Goal: Obtain resource: Obtain resource

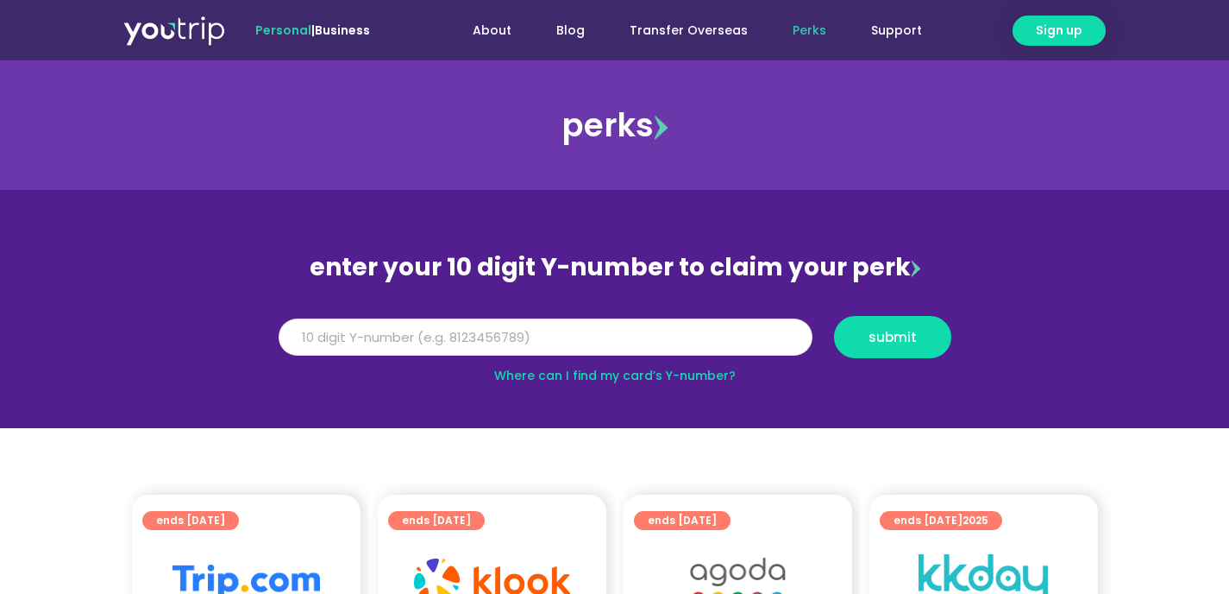
click at [468, 336] on input "Y Number" at bounding box center [546, 337] width 534 height 38
type input "8127429385"
click at [851, 341] on span "submit" at bounding box center [893, 336] width 88 height 13
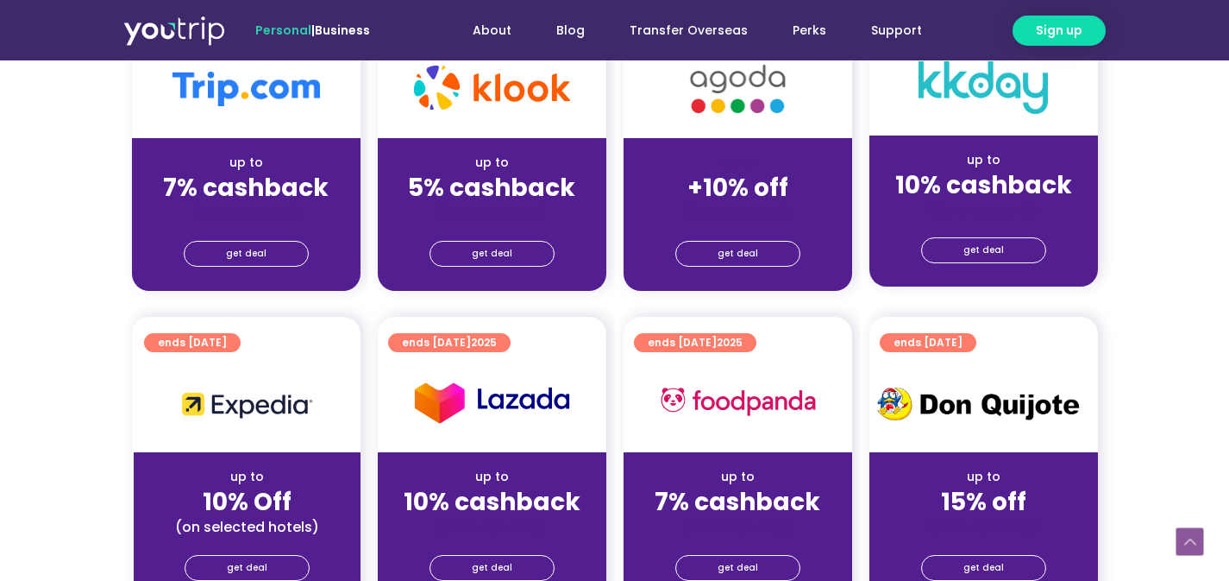
scroll to position [514, 0]
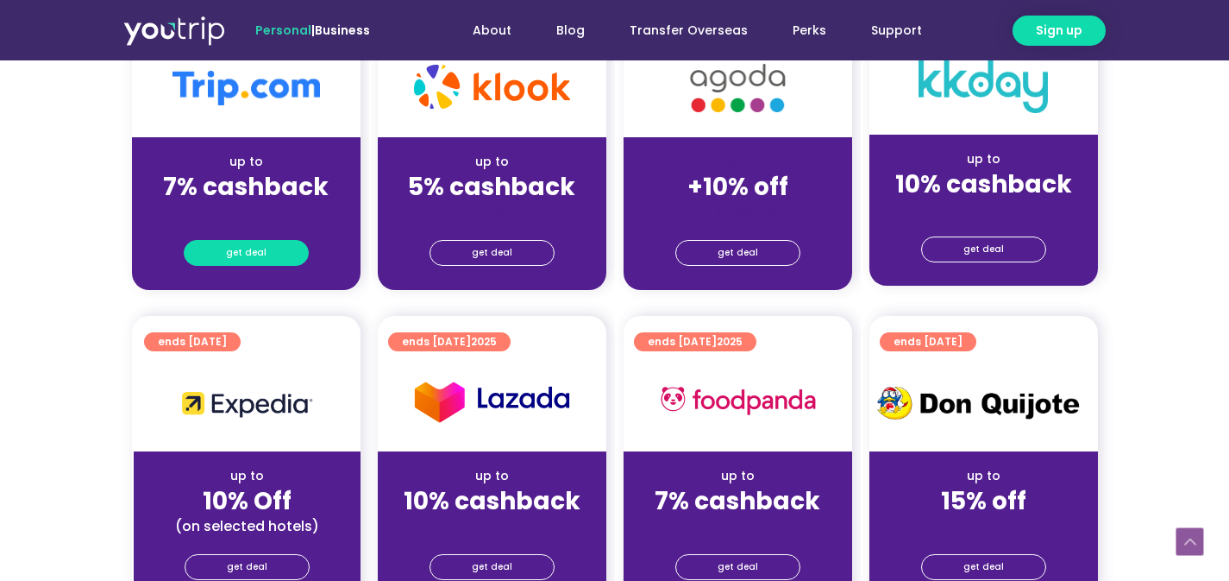
drag, startPoint x: 279, startPoint y: 252, endPoint x: 259, endPoint y: 249, distance: 20.9
click at [259, 249] on span "get deal" at bounding box center [246, 253] width 41 height 24
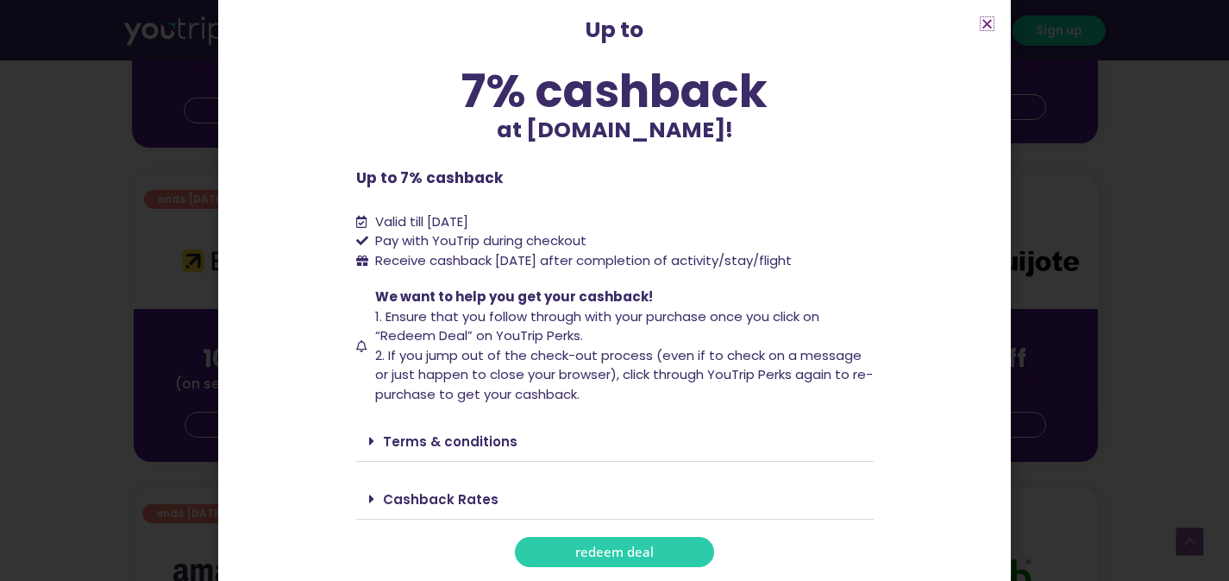
scroll to position [662, 0]
click at [568, 551] on link "redeem deal" at bounding box center [614, 552] width 199 height 30
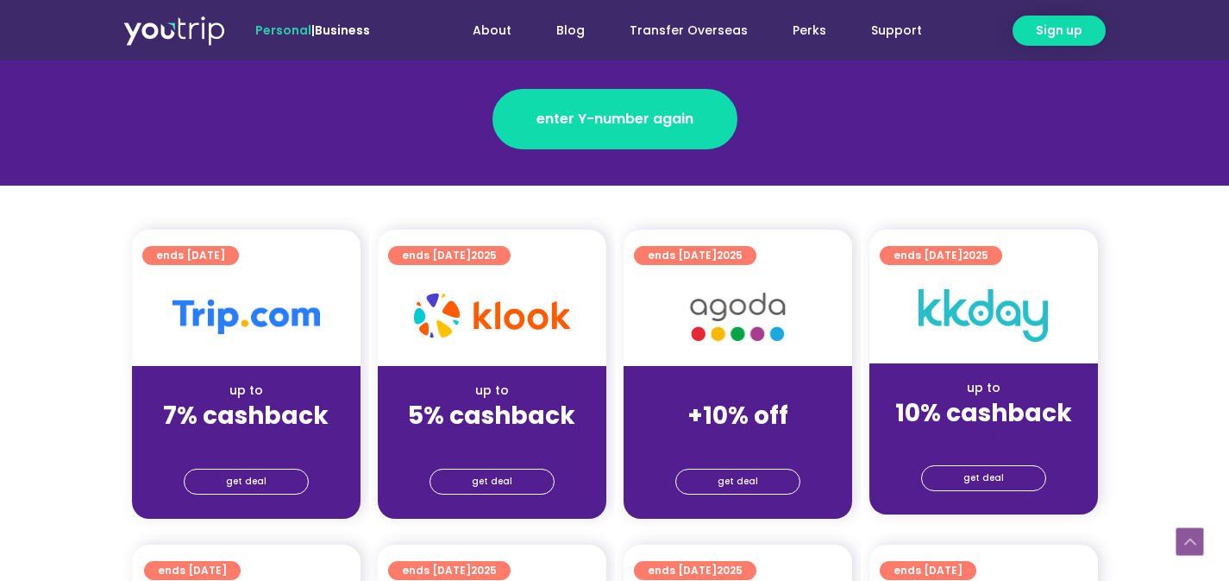
scroll to position [422, 0]
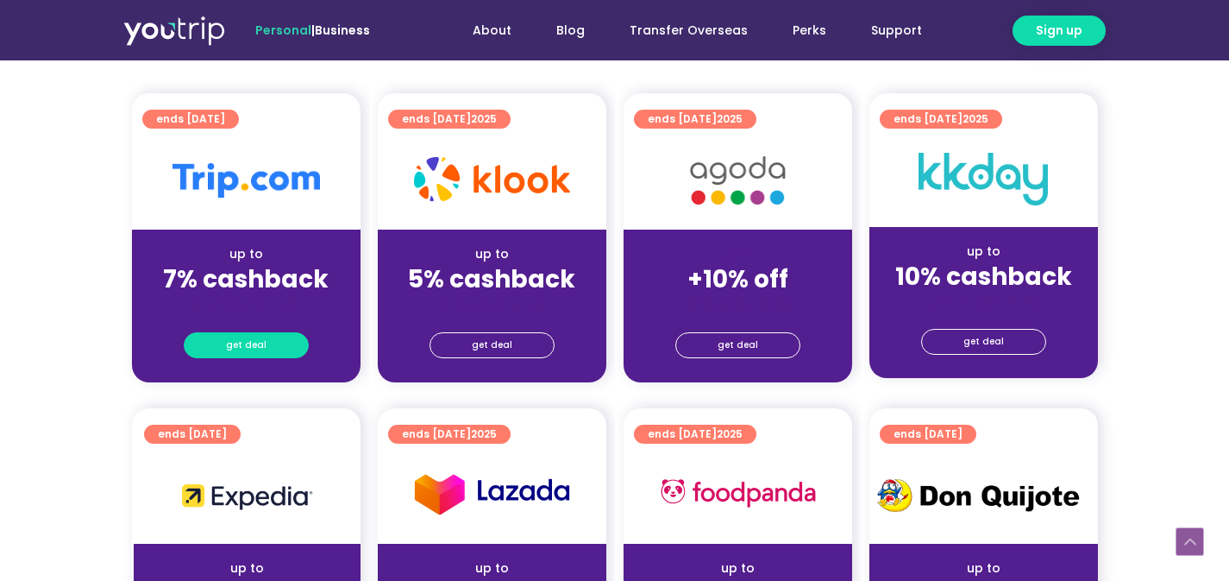
click at [276, 345] on link "get deal" at bounding box center [246, 345] width 125 height 26
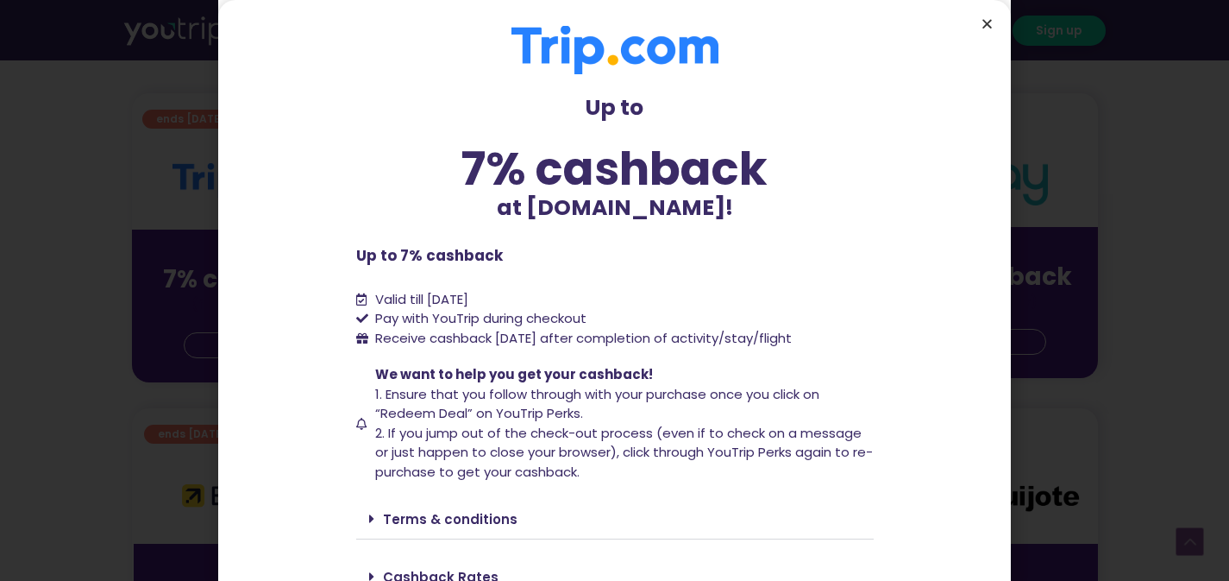
click at [989, 20] on icon "Close" at bounding box center [987, 23] width 13 height 13
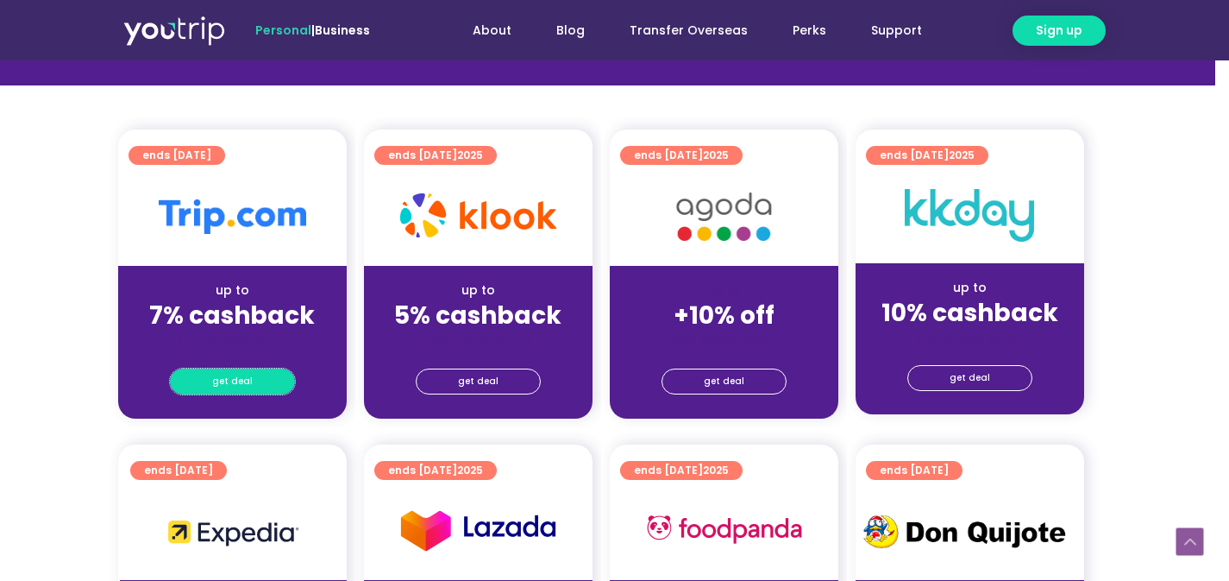
scroll to position [381, 14]
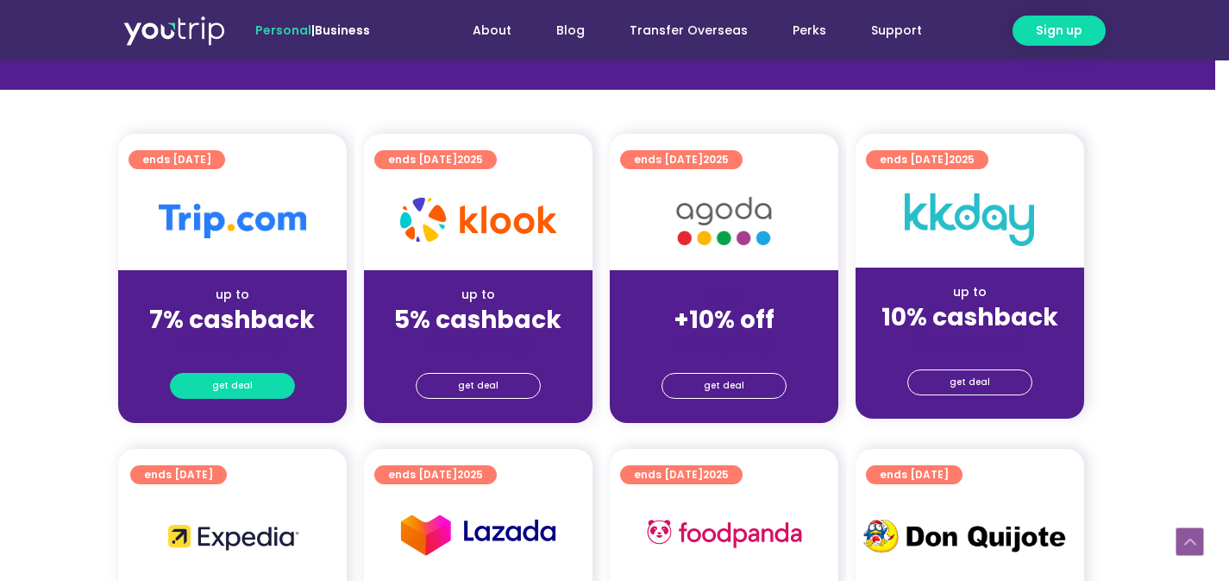
click at [248, 381] on span "get deal" at bounding box center [232, 386] width 41 height 24
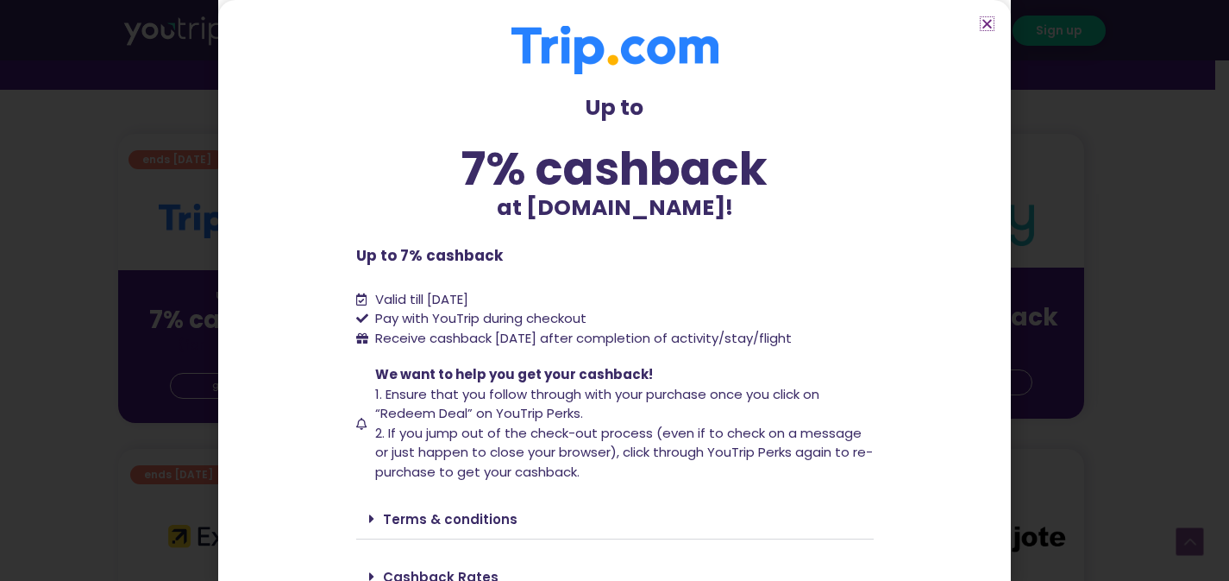
scroll to position [78, 0]
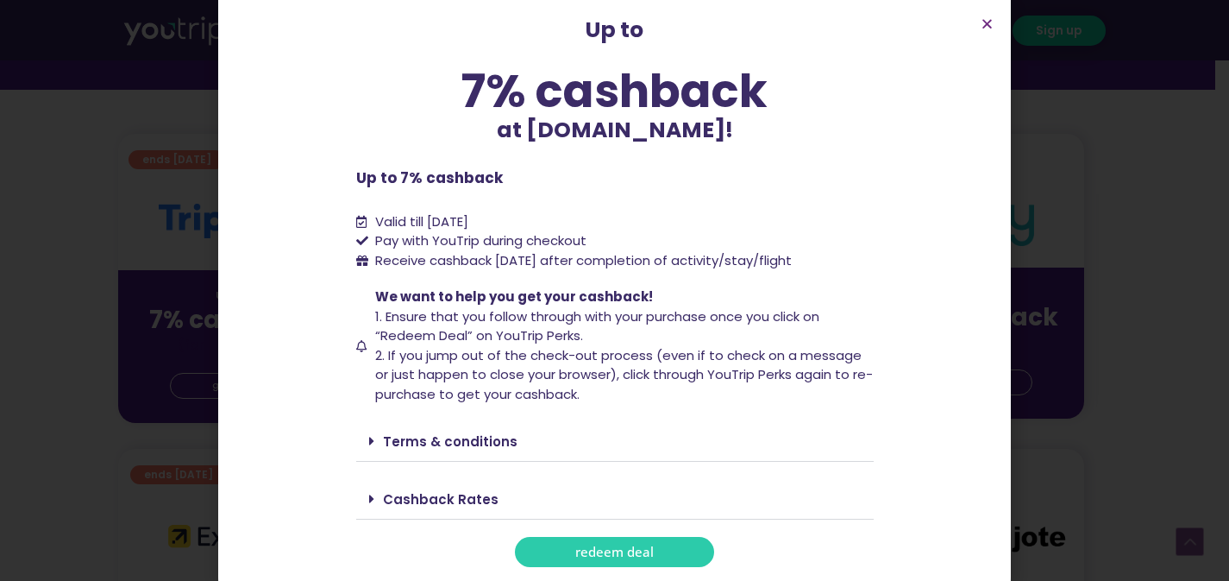
click at [629, 553] on span "redeem deal" at bounding box center [614, 551] width 79 height 13
